Goal: Task Accomplishment & Management: Manage account settings

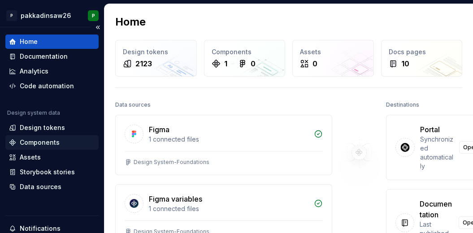
click at [67, 145] on div "Components" at bounding box center [52, 142] width 86 height 9
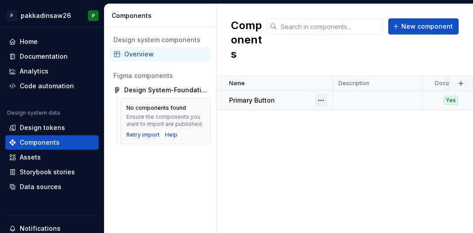
click at [321, 94] on button "button" at bounding box center [321, 100] width 13 height 13
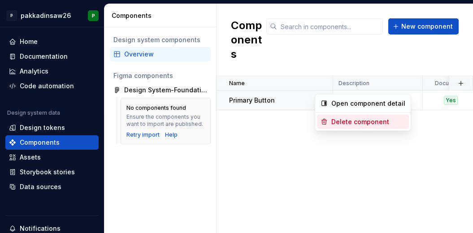
click at [330, 122] on div "Delete component" at bounding box center [363, 122] width 92 height 14
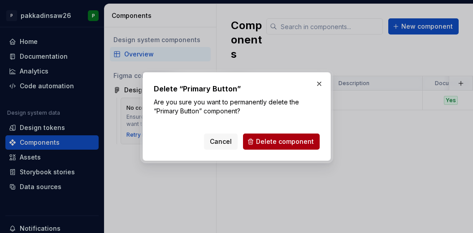
click at [301, 143] on span "Delete component" at bounding box center [285, 141] width 58 height 9
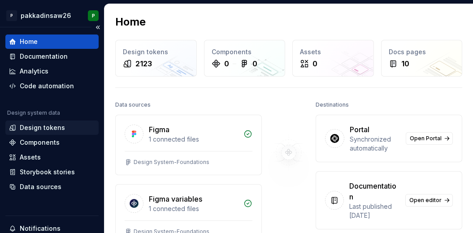
click at [48, 130] on div "Design tokens" at bounding box center [42, 127] width 45 height 9
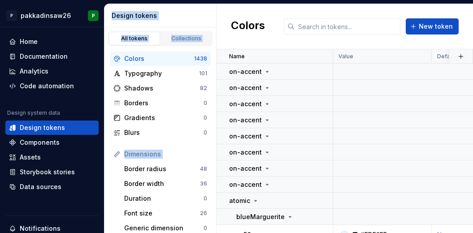
drag, startPoint x: 130, startPoint y: 148, endPoint x: 179, endPoint y: -44, distance: 198.1
click at [179, 0] on html "P pakkadinsaw26 P Home Documentation Analytics Code automation Design system da…" at bounding box center [236, 116] width 473 height 233
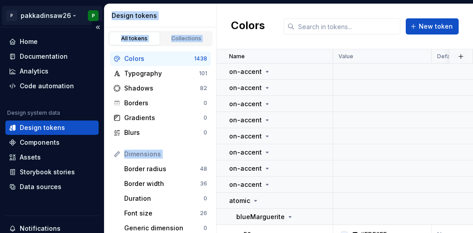
click at [67, 15] on html "P pakkadinsaw26 P Home Documentation Analytics Code automation Design system da…" at bounding box center [236, 116] width 473 height 233
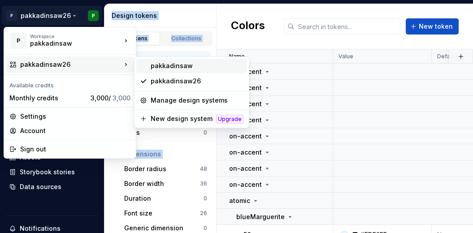
click at [154, 67] on div "pakkadinsaw" at bounding box center [197, 65] width 93 height 9
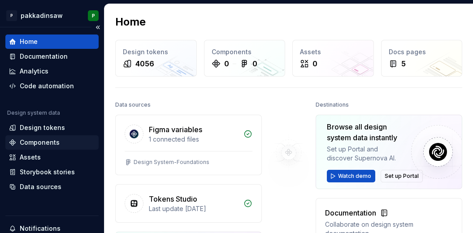
click at [52, 141] on div "Components" at bounding box center [40, 142] width 40 height 9
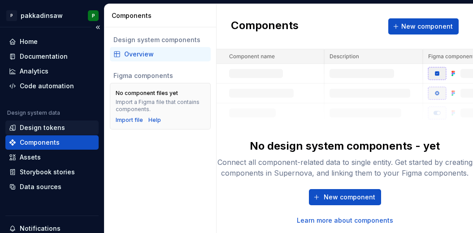
click at [42, 129] on div "Design tokens" at bounding box center [42, 127] width 45 height 9
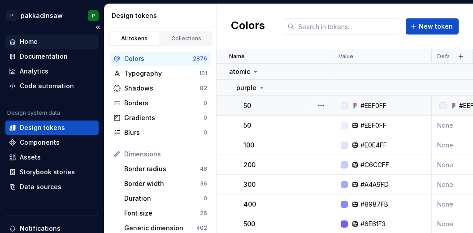
click at [19, 45] on div "Home" at bounding box center [52, 41] width 86 height 9
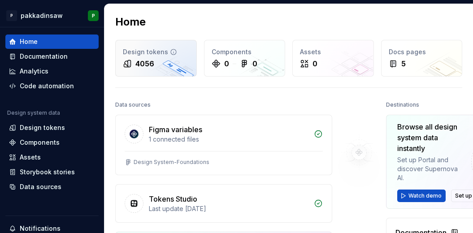
click at [146, 60] on div "4056" at bounding box center [144, 63] width 19 height 11
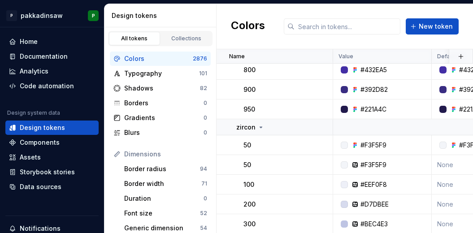
scroll to position [413, 0]
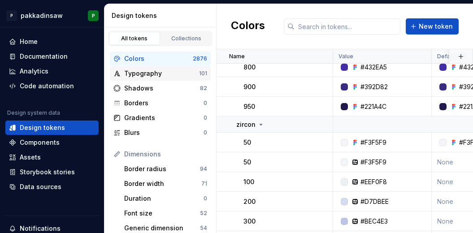
click at [147, 72] on div "Typography" at bounding box center [161, 73] width 75 height 9
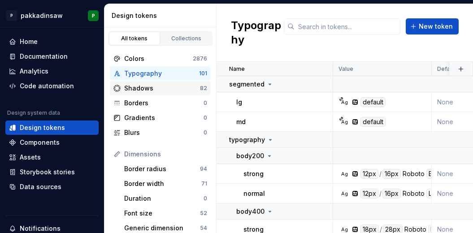
click at [134, 88] on div "Shadows" at bounding box center [162, 88] width 76 height 9
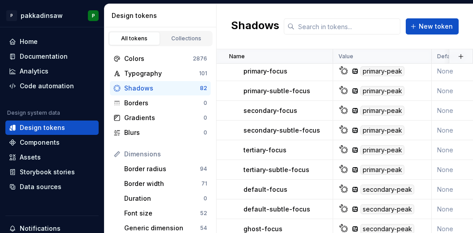
scroll to position [426, 0]
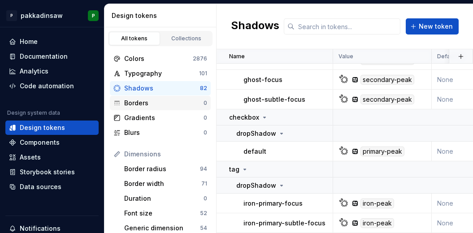
click at [135, 105] on div "Borders" at bounding box center [163, 103] width 79 height 9
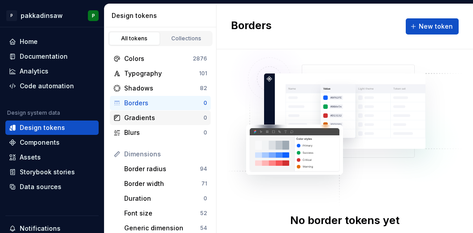
click at [165, 122] on div "Gradients 0" at bounding box center [160, 118] width 101 height 14
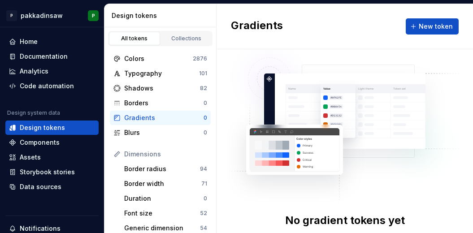
click at [143, 121] on div "Gradients" at bounding box center [163, 117] width 79 height 9
click at [134, 135] on div "Blurs" at bounding box center [163, 132] width 79 height 9
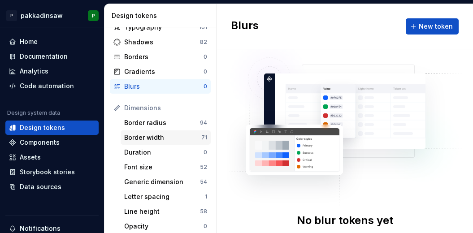
scroll to position [48, 0]
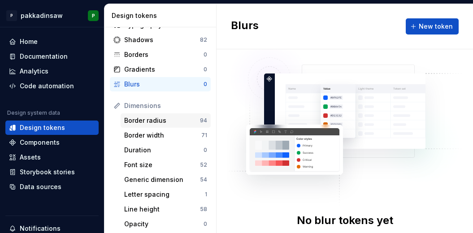
click at [157, 122] on div "Border radius" at bounding box center [162, 120] width 76 height 9
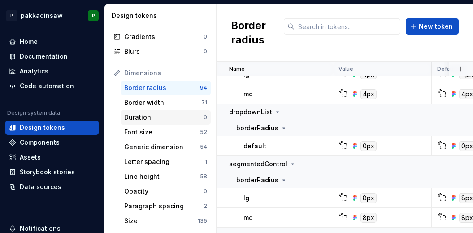
scroll to position [80, 0]
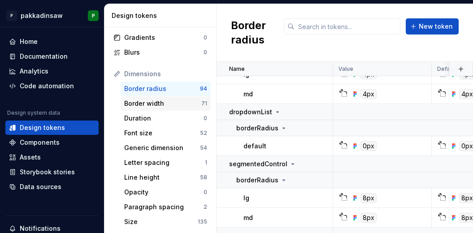
click at [148, 104] on div "Border width" at bounding box center [162, 103] width 77 height 9
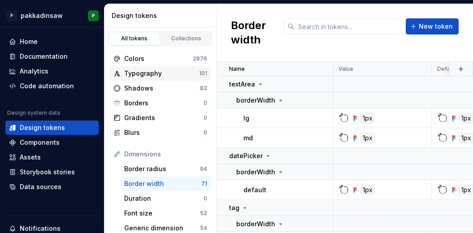
click at [164, 71] on div "Typography" at bounding box center [161, 73] width 75 height 9
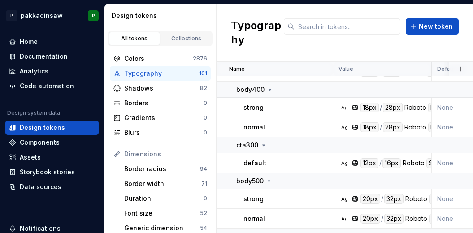
scroll to position [122, 0]
click at [156, 87] on div "Shadows" at bounding box center [162, 88] width 76 height 9
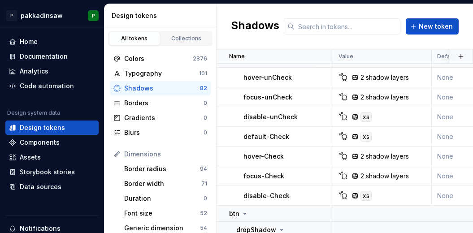
scroll to position [90, 0]
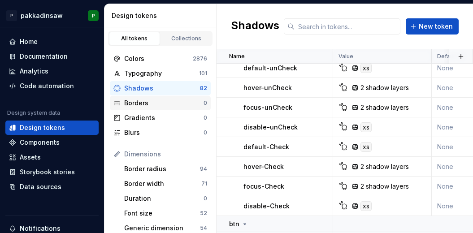
click at [159, 103] on div "Borders" at bounding box center [163, 103] width 79 height 9
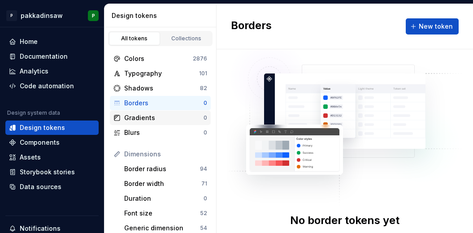
click at [156, 119] on div "Gradients" at bounding box center [163, 117] width 79 height 9
click at [153, 133] on div "Blurs" at bounding box center [163, 132] width 79 height 9
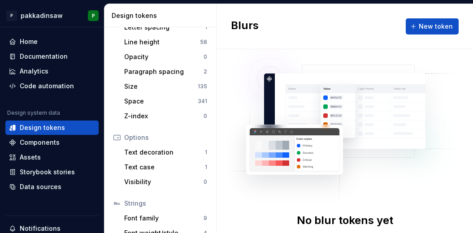
scroll to position [258, 0]
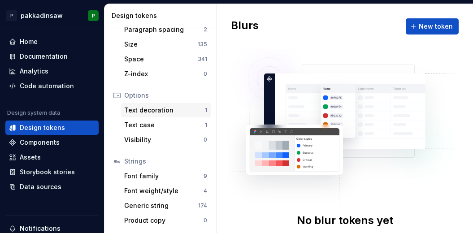
click at [141, 111] on div "Text decoration" at bounding box center [164, 110] width 81 height 9
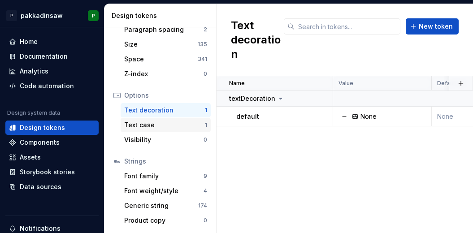
click at [141, 126] on div "Text case" at bounding box center [164, 125] width 81 height 9
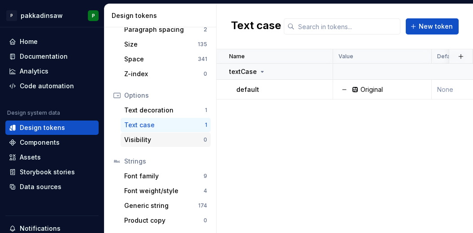
click at [141, 141] on div "Visibility" at bounding box center [163, 139] width 79 height 9
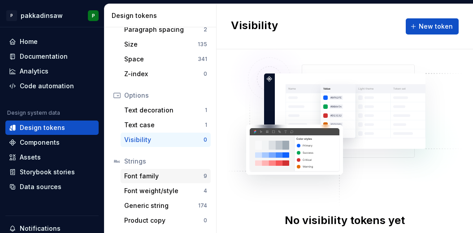
click at [139, 177] on div "Font family" at bounding box center [163, 176] width 79 height 9
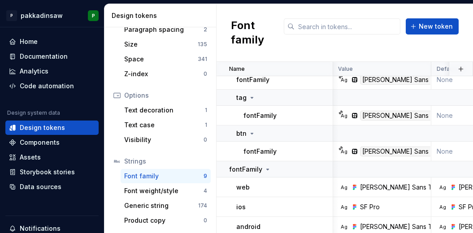
scroll to position [101, 0]
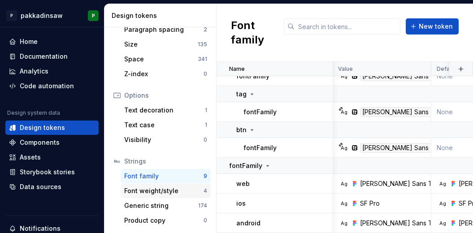
click at [147, 191] on div "Font weight/style" at bounding box center [163, 190] width 79 height 9
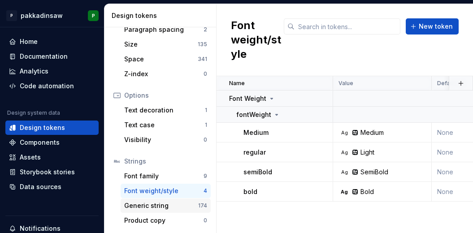
click at [146, 208] on div "Generic string" at bounding box center [161, 205] width 74 height 9
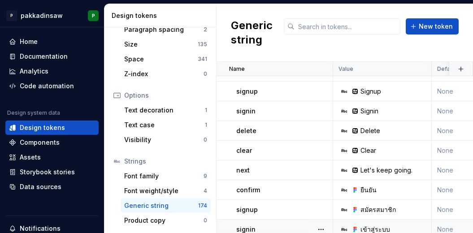
scroll to position [282, 0]
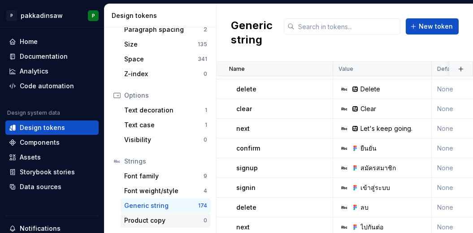
click at [163, 221] on div "Product copy" at bounding box center [163, 220] width 79 height 9
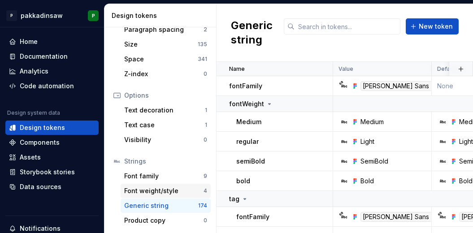
click at [155, 195] on div "Font weight/style" at bounding box center [163, 190] width 79 height 9
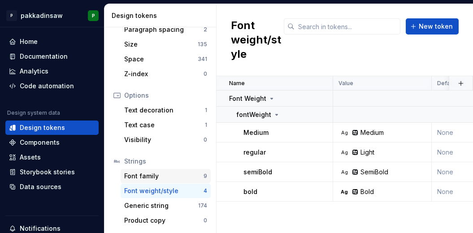
click at [151, 175] on div "Font family" at bounding box center [163, 176] width 79 height 9
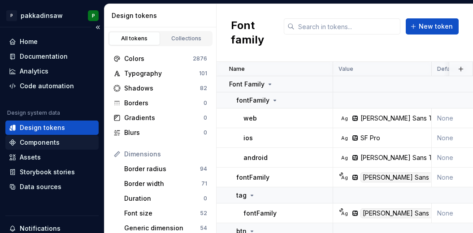
click at [47, 143] on div "Components" at bounding box center [40, 142] width 40 height 9
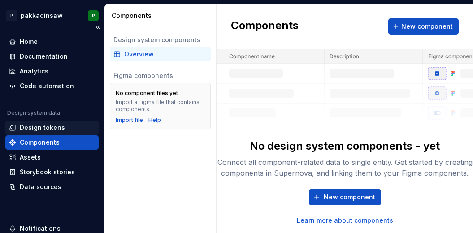
click at [38, 127] on div "Design tokens" at bounding box center [42, 127] width 45 height 9
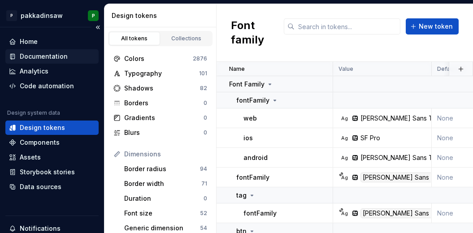
click at [47, 55] on div "Documentation" at bounding box center [44, 56] width 48 height 9
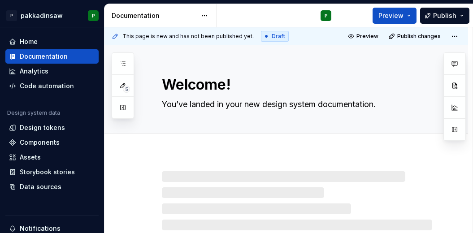
click at [266, 174] on div at bounding box center [297, 208] width 270 height 75
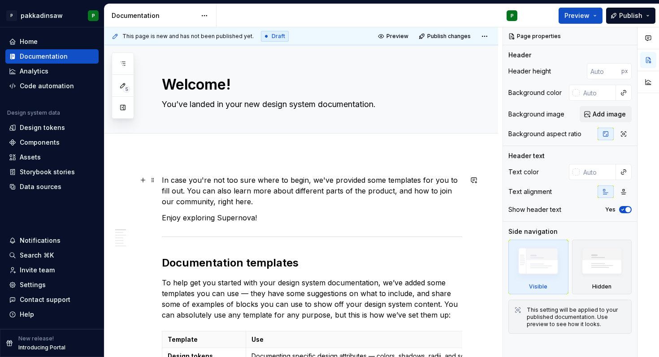
click at [194, 195] on p "In case you're not too sure where to begin, we've provided some templates for y…" at bounding box center [312, 191] width 300 height 32
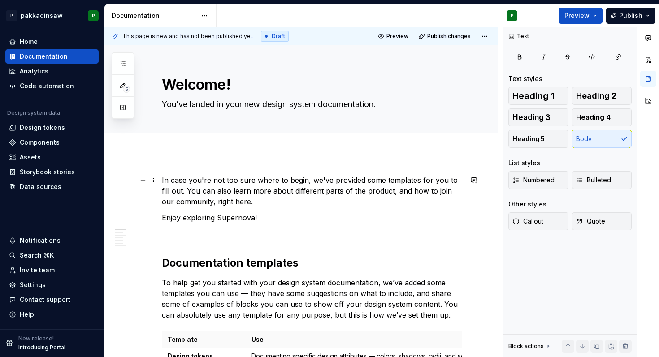
click at [165, 180] on p "In case you're not too sure where to begin, we've provided some templates for y…" at bounding box center [312, 191] width 300 height 32
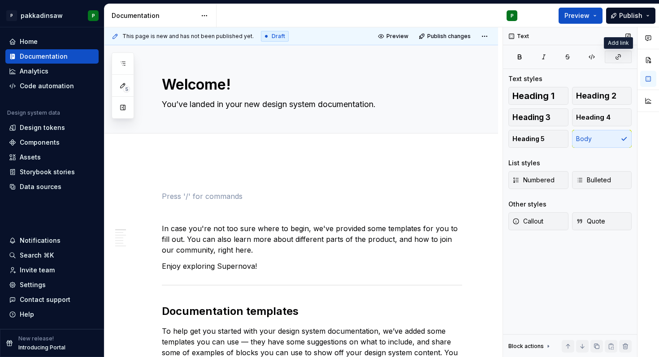
click at [472, 55] on icon "button" at bounding box center [618, 56] width 7 height 7
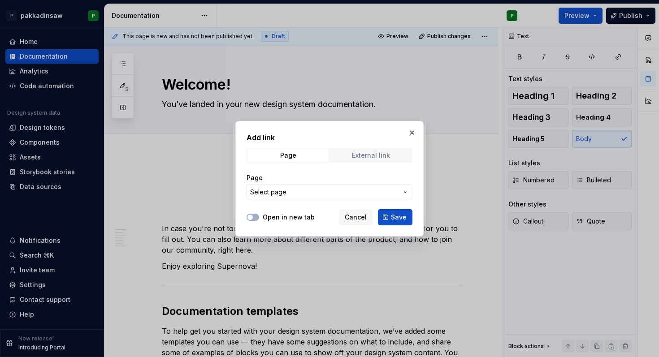
click at [365, 156] on div "External link" at bounding box center [371, 155] width 38 height 7
click at [287, 152] on div "Page" at bounding box center [288, 155] width 16 height 7
click at [410, 130] on button "button" at bounding box center [412, 132] width 13 height 13
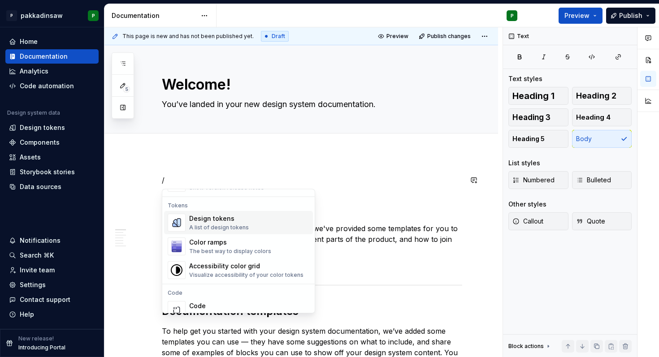
scroll to position [646, 0]
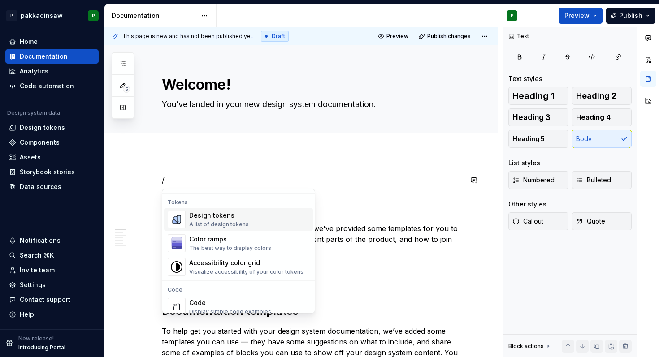
click at [207, 214] on div "Design tokens" at bounding box center [219, 216] width 60 height 9
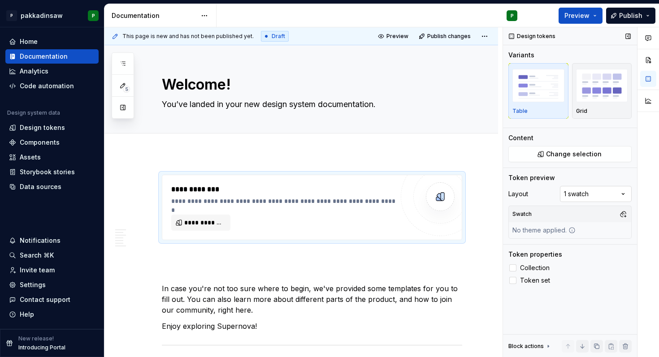
click at [472, 193] on div "Comments Open comments No comments yet Select ‘Comment’ from the block context …" at bounding box center [581, 192] width 156 height 330
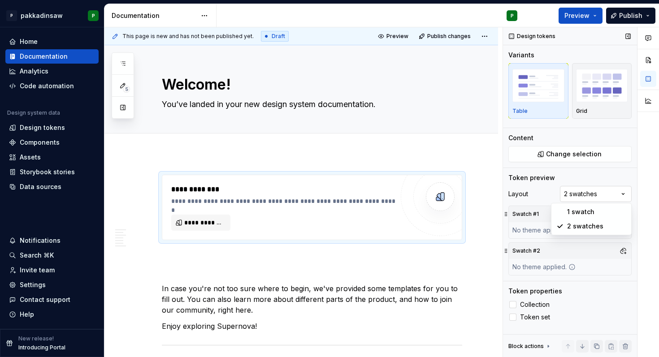
click at [472, 196] on div "Comments Open comments No comments yet Select ‘Comment’ from the block context …" at bounding box center [581, 192] width 156 height 330
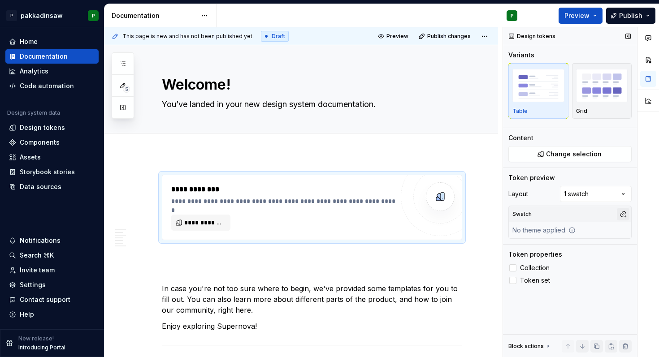
click at [472, 214] on button "button" at bounding box center [623, 214] width 13 height 13
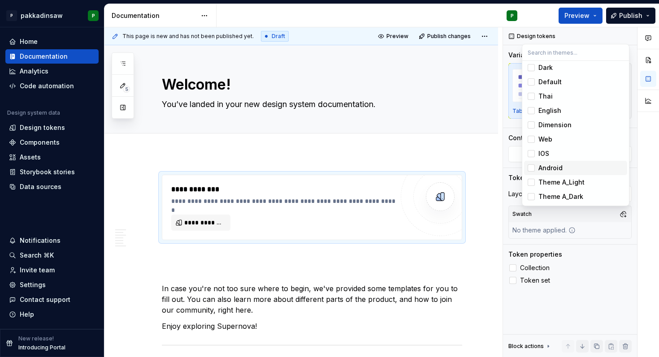
scroll to position [0, 0]
click at [472, 74] on span "Dark" at bounding box center [575, 70] width 103 height 14
click at [472, 71] on div "Suggestions" at bounding box center [531, 69] width 7 height 7
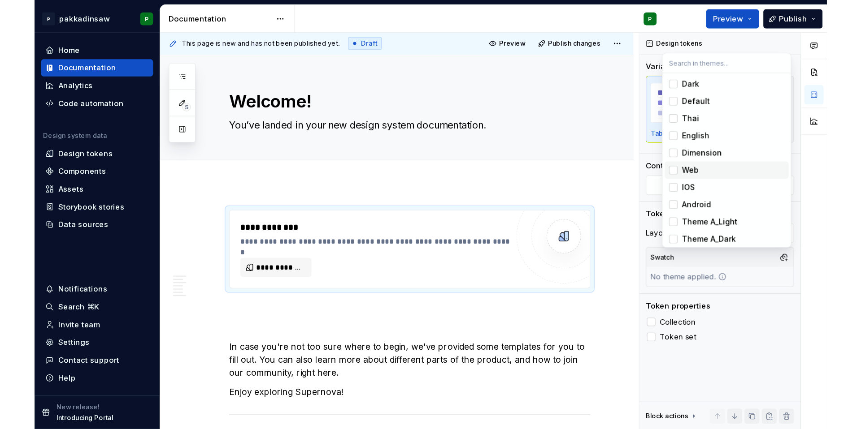
scroll to position [2, 0]
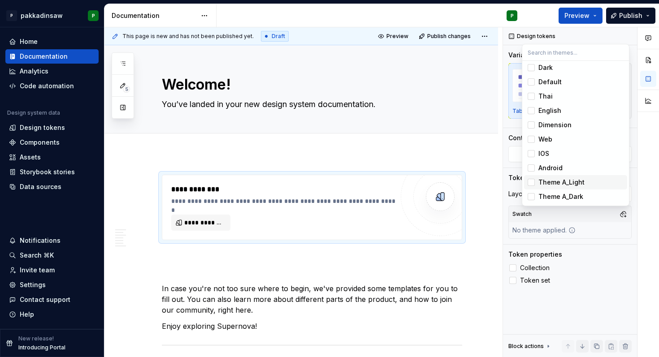
click at [472, 182] on div "Suggestions" at bounding box center [531, 182] width 7 height 7
click at [472, 69] on div "Suggestions" at bounding box center [531, 67] width 7 height 7
click at [459, 147] on html "P pakkadinsaw P Home Documentation Analytics Code automation Design system data…" at bounding box center [329, 178] width 659 height 357
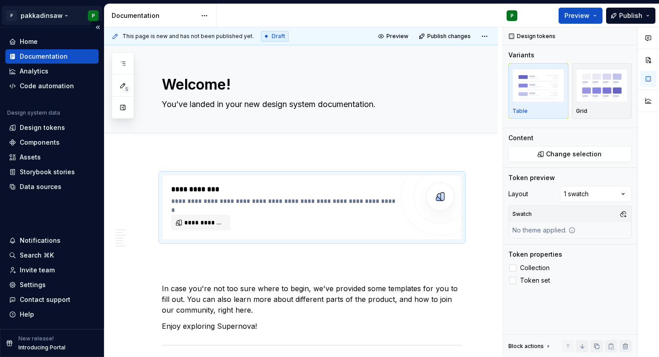
click at [62, 17] on html "P pakkadinsaw P Home Documentation Analytics Code automation Design system data…" at bounding box center [329, 178] width 659 height 357
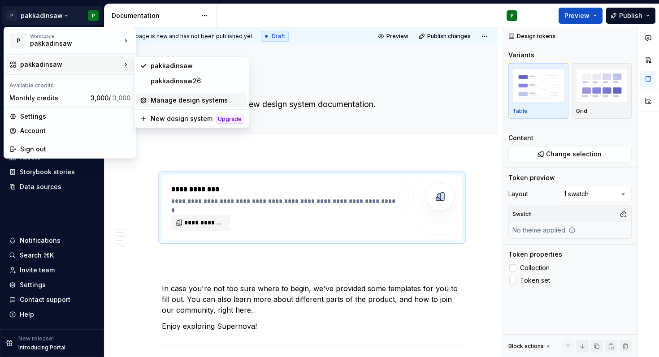
click at [165, 102] on div "Manage design systems" at bounding box center [197, 100] width 93 height 9
type textarea "*"
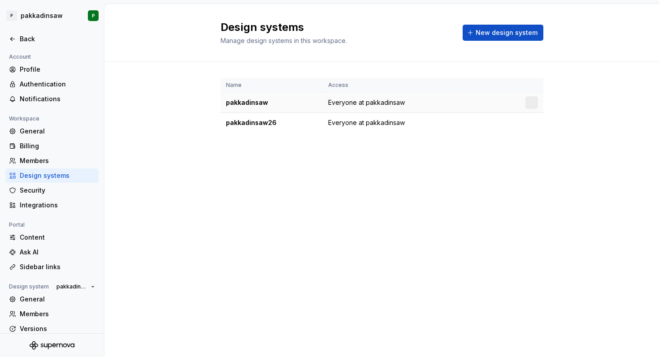
click at [472, 101] on div at bounding box center [531, 102] width 13 height 13
click at [472, 101] on html "P pakkadinsaw P Back Account Profile Authentication Notifications Workspace Gen…" at bounding box center [329, 178] width 659 height 357
click at [472, 135] on div "Design system settings" at bounding box center [584, 134] width 85 height 9
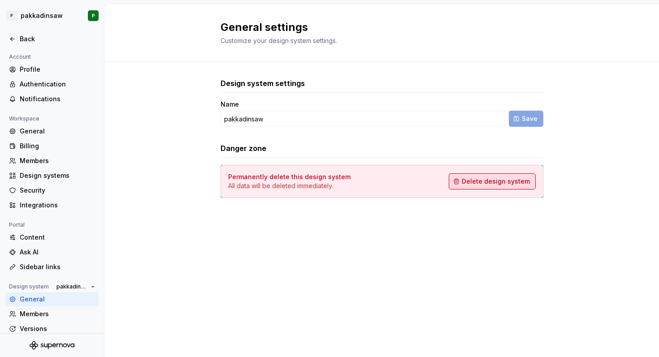
click at [472, 181] on span "Delete design system" at bounding box center [496, 181] width 68 height 9
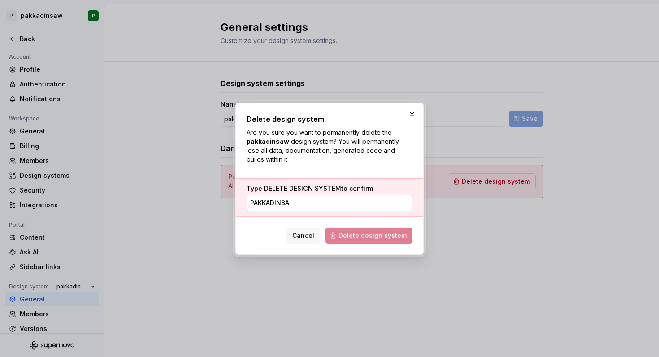
type input "pakkadinsaw"
drag, startPoint x: 305, startPoint y: 205, endPoint x: 234, endPoint y: 203, distance: 70.9
click at [234, 203] on div "Delete design system Are you sure you want to permanently delete the pakkadinsa…" at bounding box center [329, 178] width 193 height 157
type input "ย"
type input "pakkadinsaw"
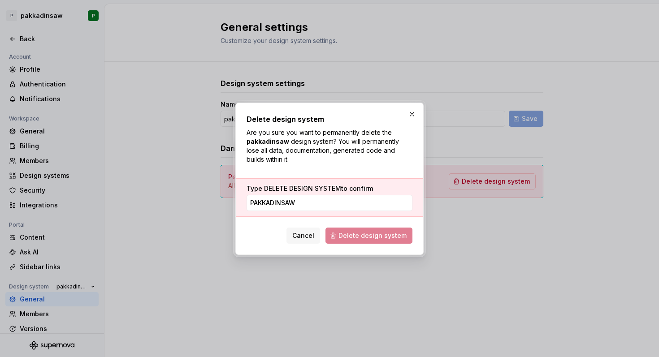
click at [364, 233] on span "Delete design system" at bounding box center [368, 236] width 87 height 16
click at [356, 233] on span "Delete design system" at bounding box center [368, 236] width 87 height 16
drag, startPoint x: 265, startPoint y: 203, endPoint x: 297, endPoint y: 203, distance: 32.3
click at [297, 203] on input "pakkadinsaw" at bounding box center [330, 203] width 166 height 16
click at [308, 203] on input "pakkadinsaw" at bounding box center [330, 203] width 166 height 16
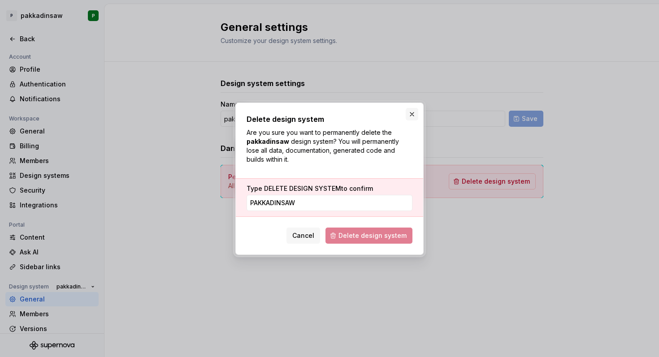
click at [409, 112] on button "button" at bounding box center [412, 114] width 13 height 13
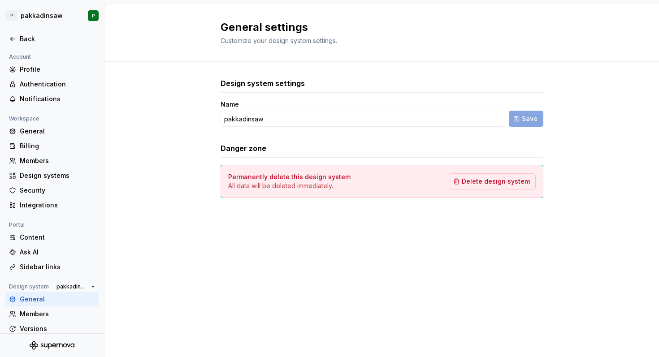
click at [166, 90] on div "Design system settings Name pakkadinsaw Save Danger zone Permanently delete thi…" at bounding box center [381, 147] width 555 height 170
click at [11, 42] on icon at bounding box center [12, 38] width 7 height 7
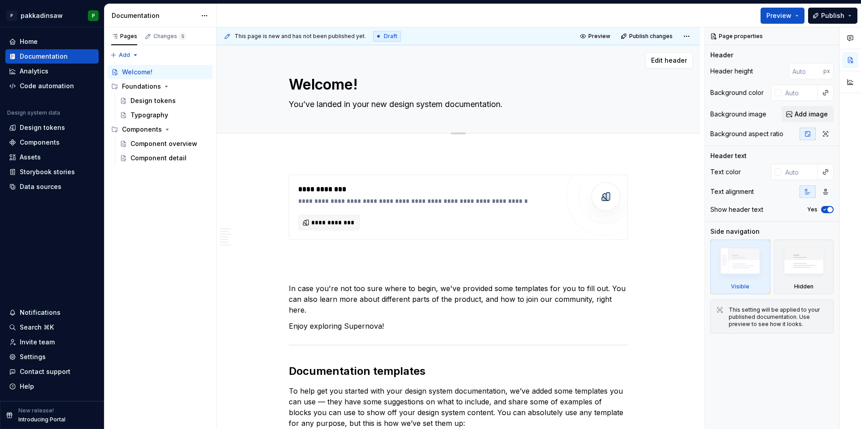
type textarea "*"
